Goal: Task Accomplishment & Management: Use online tool/utility

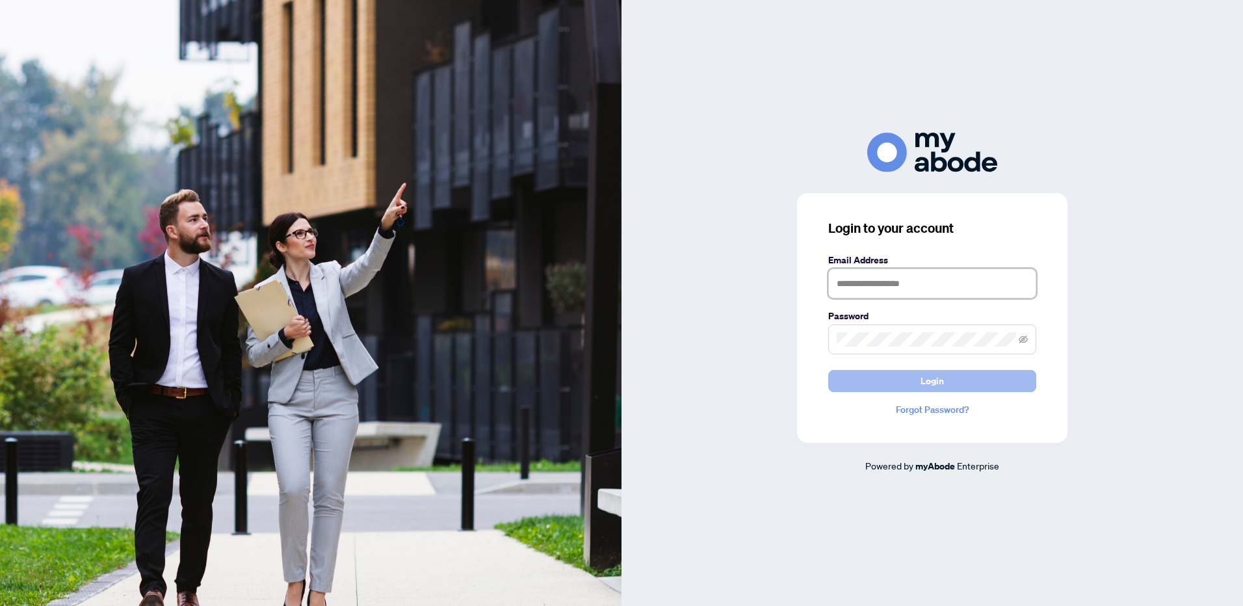
type input "**********"
click at [942, 379] on span "Login" at bounding box center [931, 380] width 23 height 21
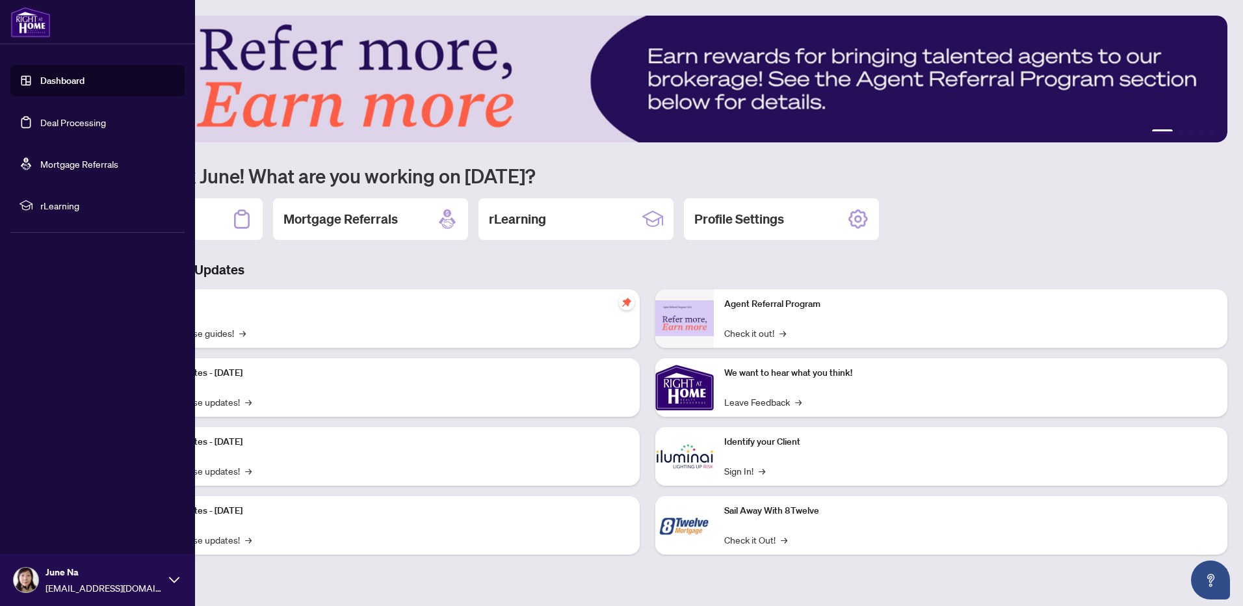
click at [70, 122] on link "Deal Processing" at bounding box center [73, 122] width 66 height 12
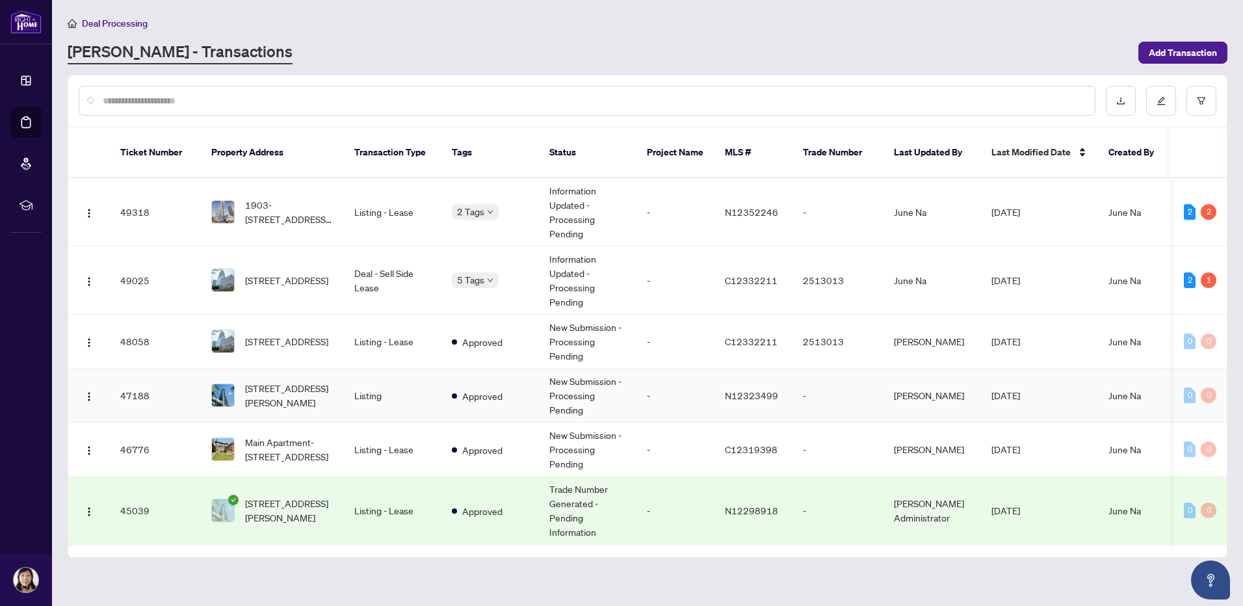
scroll to position [325, 0]
